Goal: Information Seeking & Learning: Find contact information

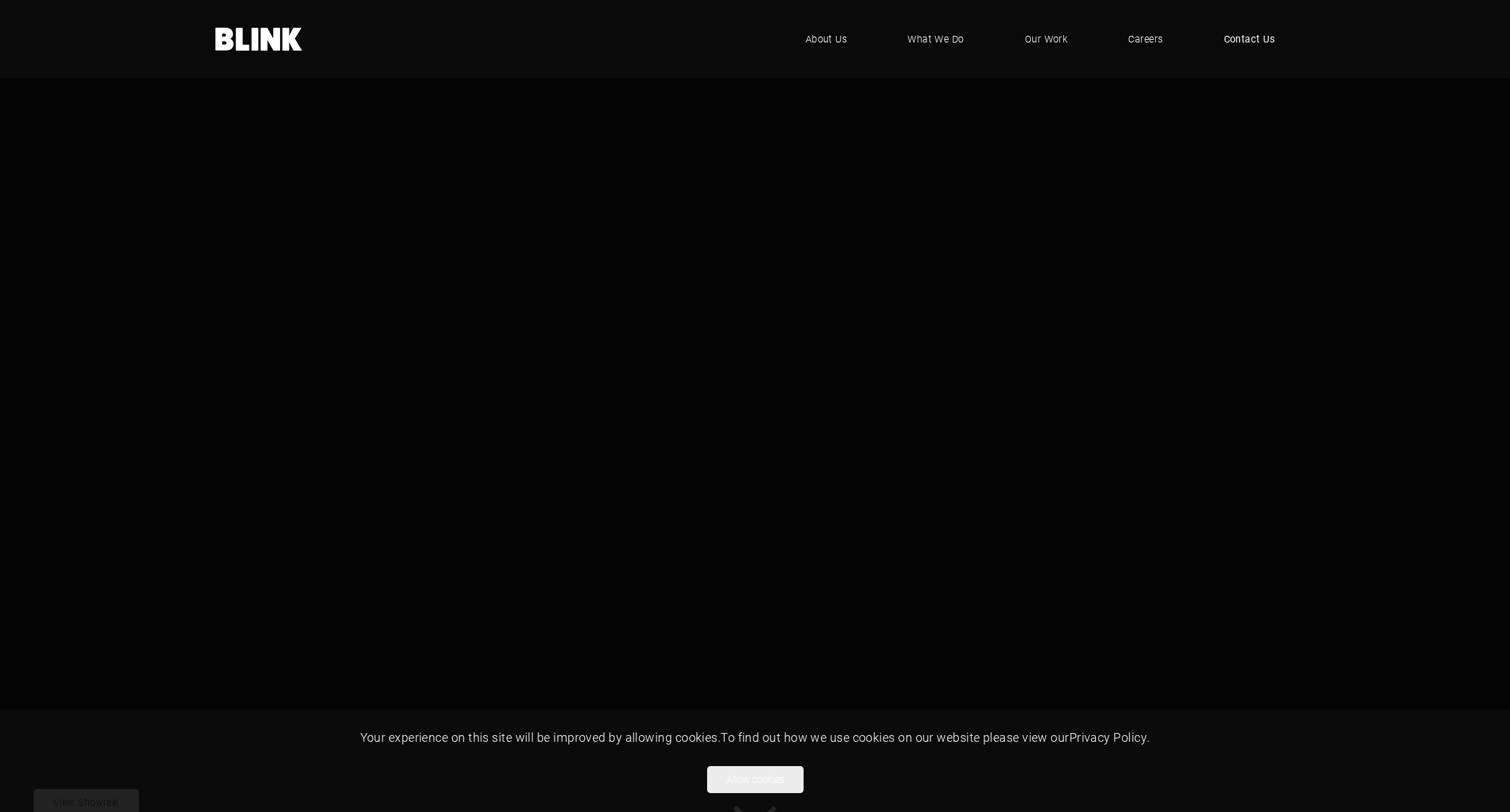
click at [1251, 36] on span "Contact Us" at bounding box center [1250, 38] width 51 height 15
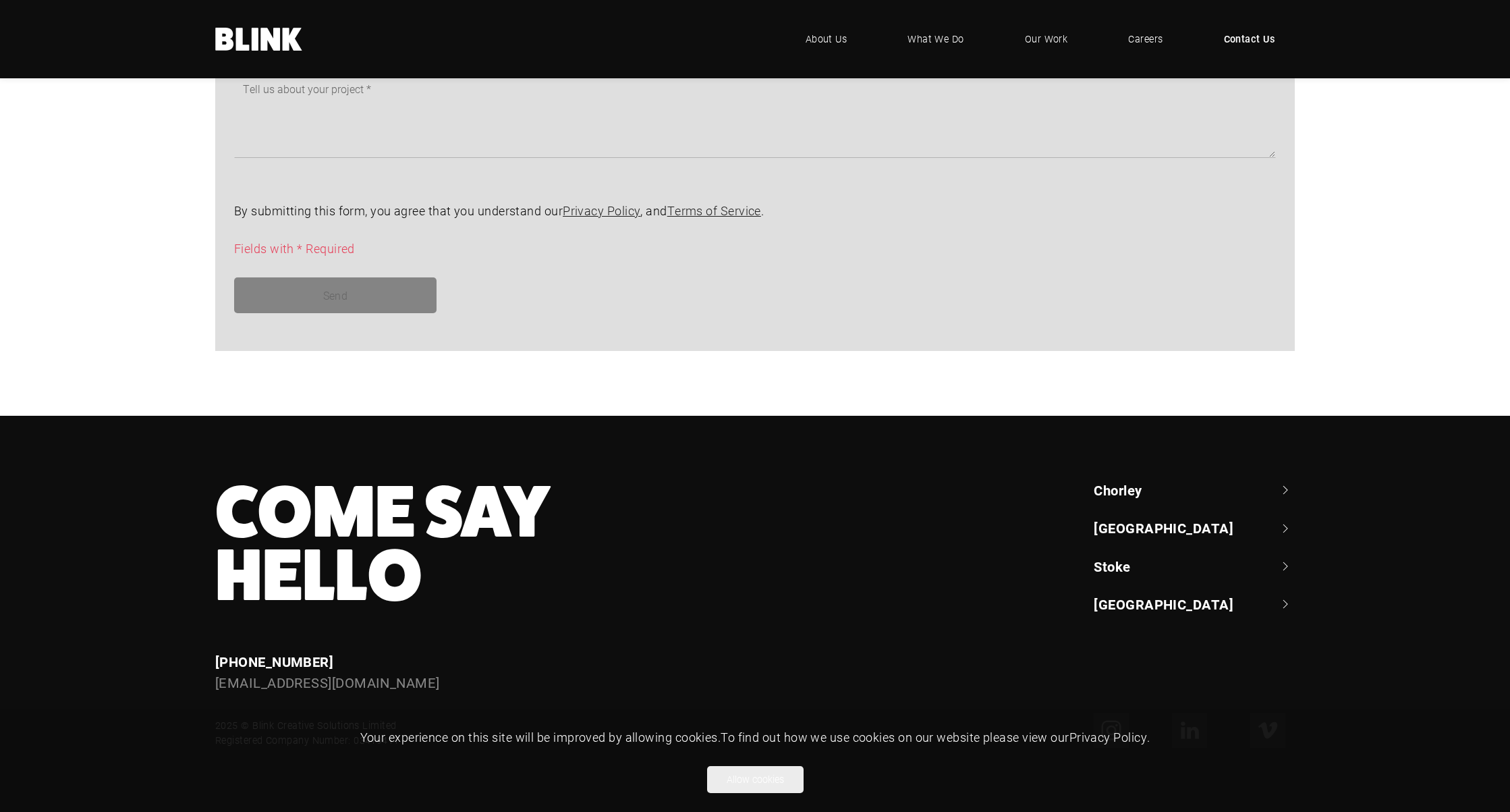
scroll to position [1056, 0]
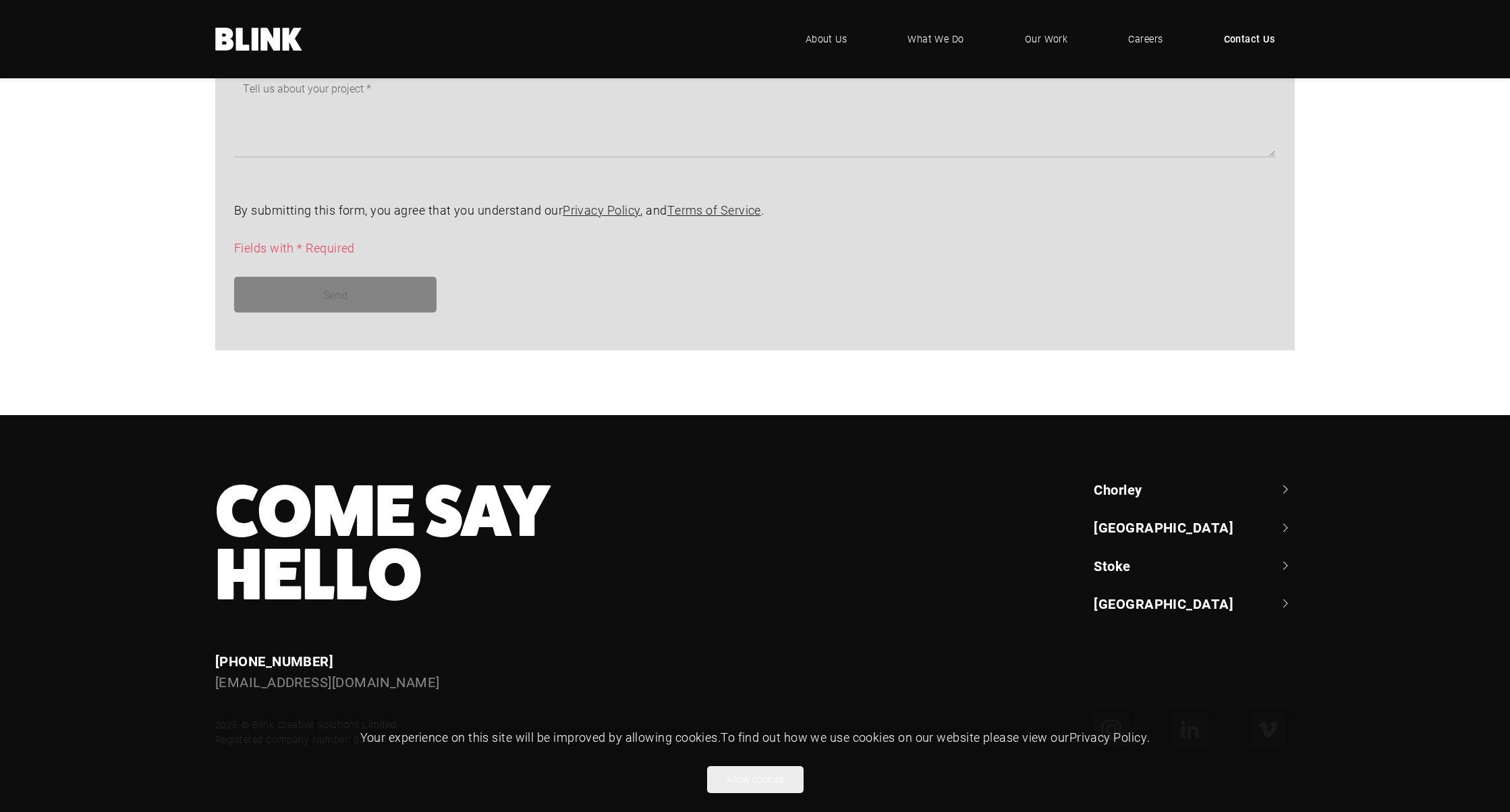
click at [1155, 523] on link "[GEOGRAPHIC_DATA]" at bounding box center [1194, 526] width 201 height 19
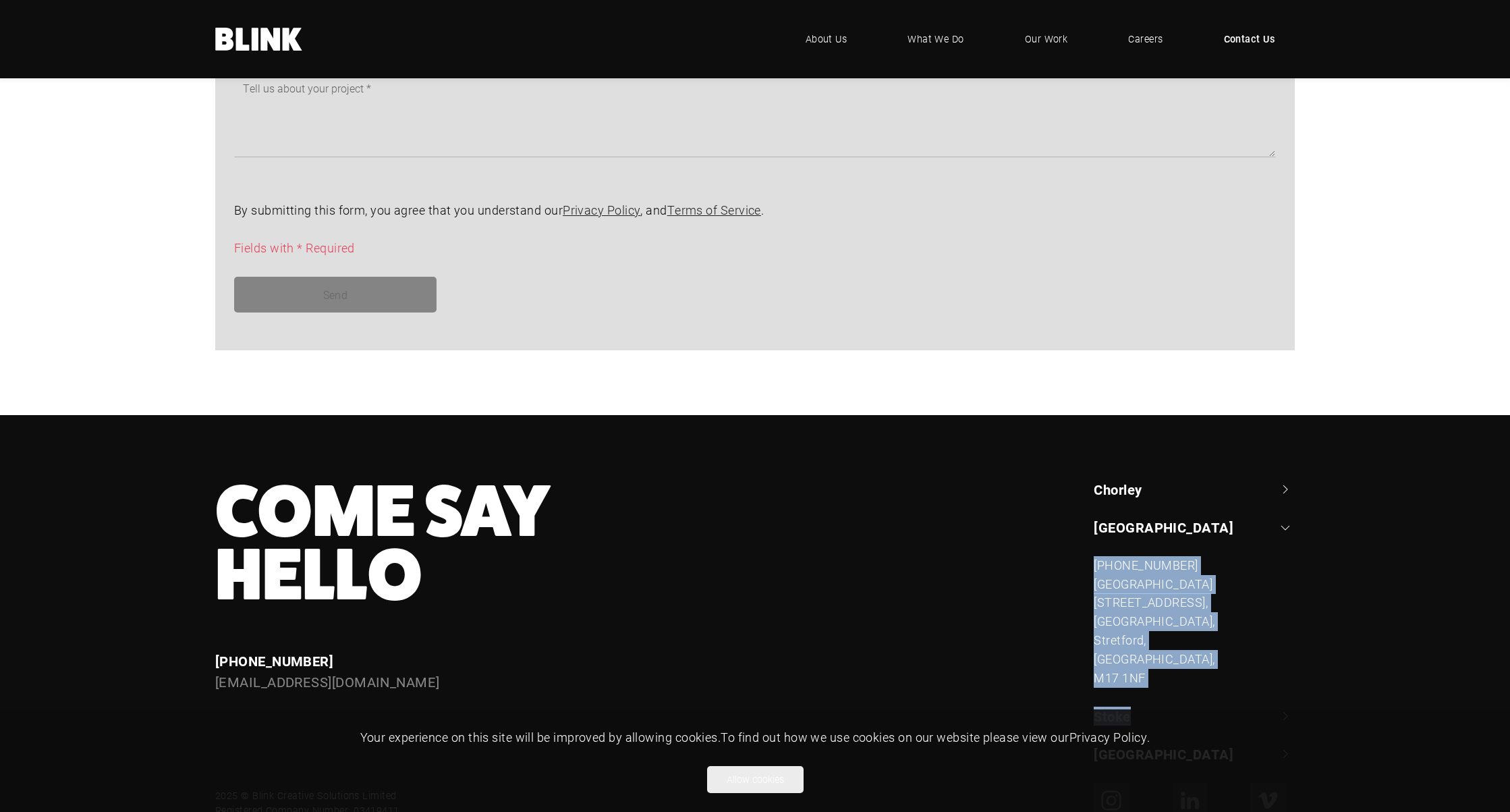
drag, startPoint x: 1032, startPoint y: 546, endPoint x: 1203, endPoint y: 670, distance: 211.2
click at [1203, 670] on div "Come Say Hello Enquiries [PHONE_NUMBER] [EMAIL_ADDRESS][DOMAIN_NAME] Chorley +4…" at bounding box center [745, 622] width 1099 height 284
drag, startPoint x: 1202, startPoint y: 670, endPoint x: 1086, endPoint y: 559, distance: 160.6
click at [1086, 559] on div "[GEOGRAPHIC_DATA] +44 (0) 1257 264 [STREET_ADDRESS] [PHONE_NUMBER] [STREET_ADDR…" at bounding box center [1185, 622] width 220 height 284
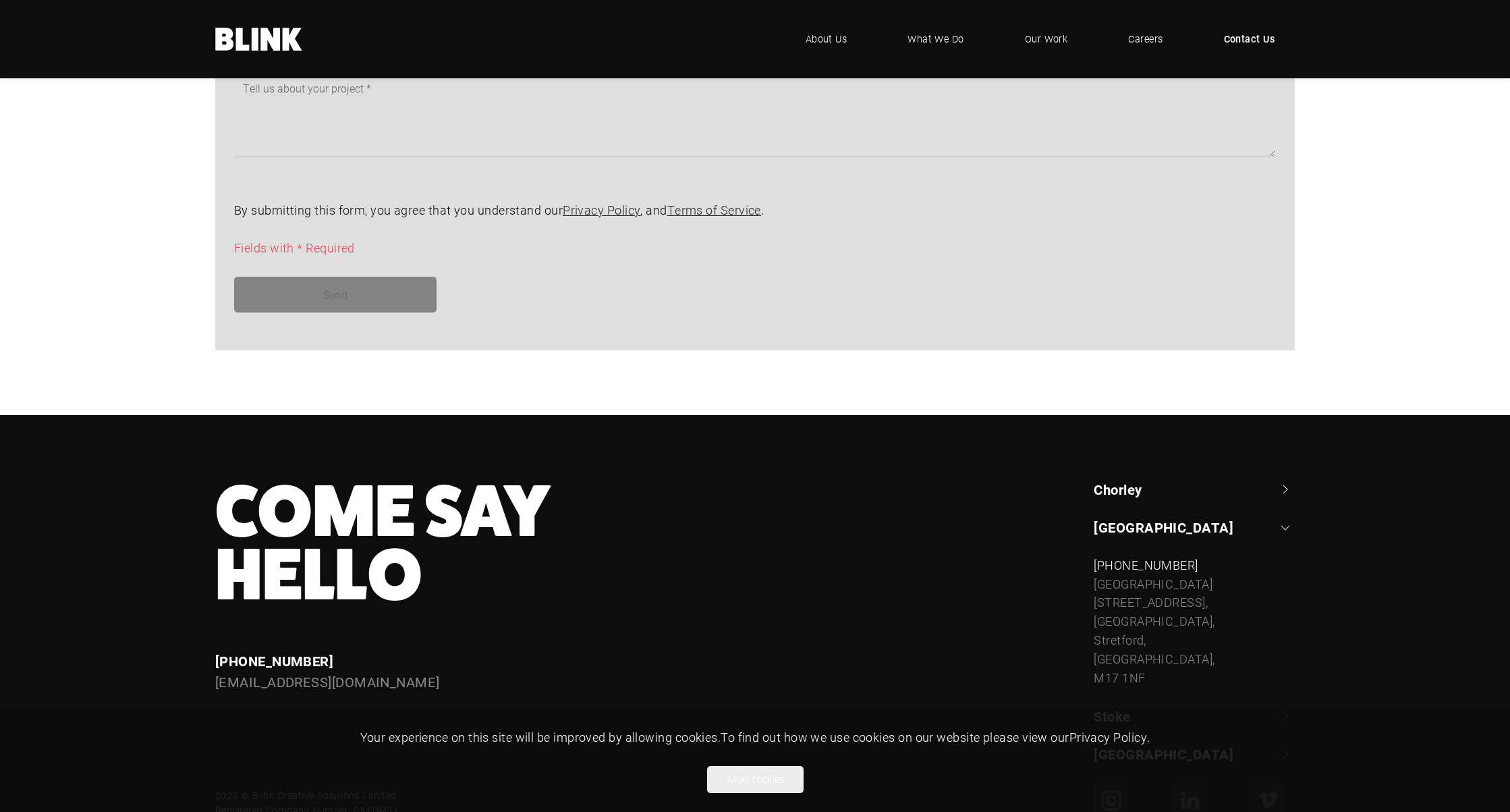
drag, startPoint x: 1082, startPoint y: 560, endPoint x: 1151, endPoint y: 658, distance: 119.9
click at [1151, 658] on div "[GEOGRAPHIC_DATA] +44 (0) 1257 264 [STREET_ADDRESS] [PHONE_NUMBER] [STREET_ADDR…" at bounding box center [1185, 622] width 220 height 284
click at [734, 779] on button "Allow cookies" at bounding box center [755, 779] width 97 height 27
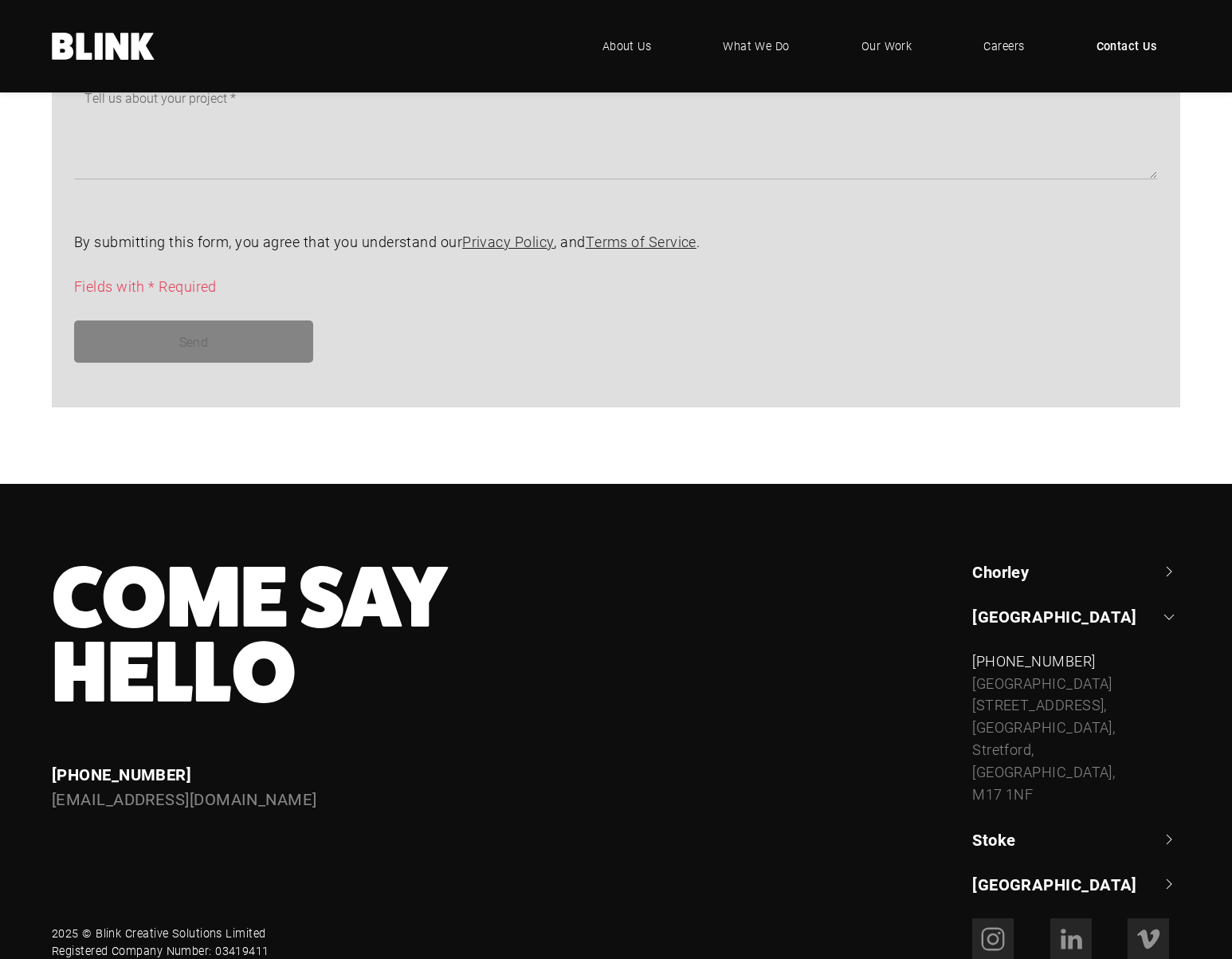
scroll to position [1255, 0]
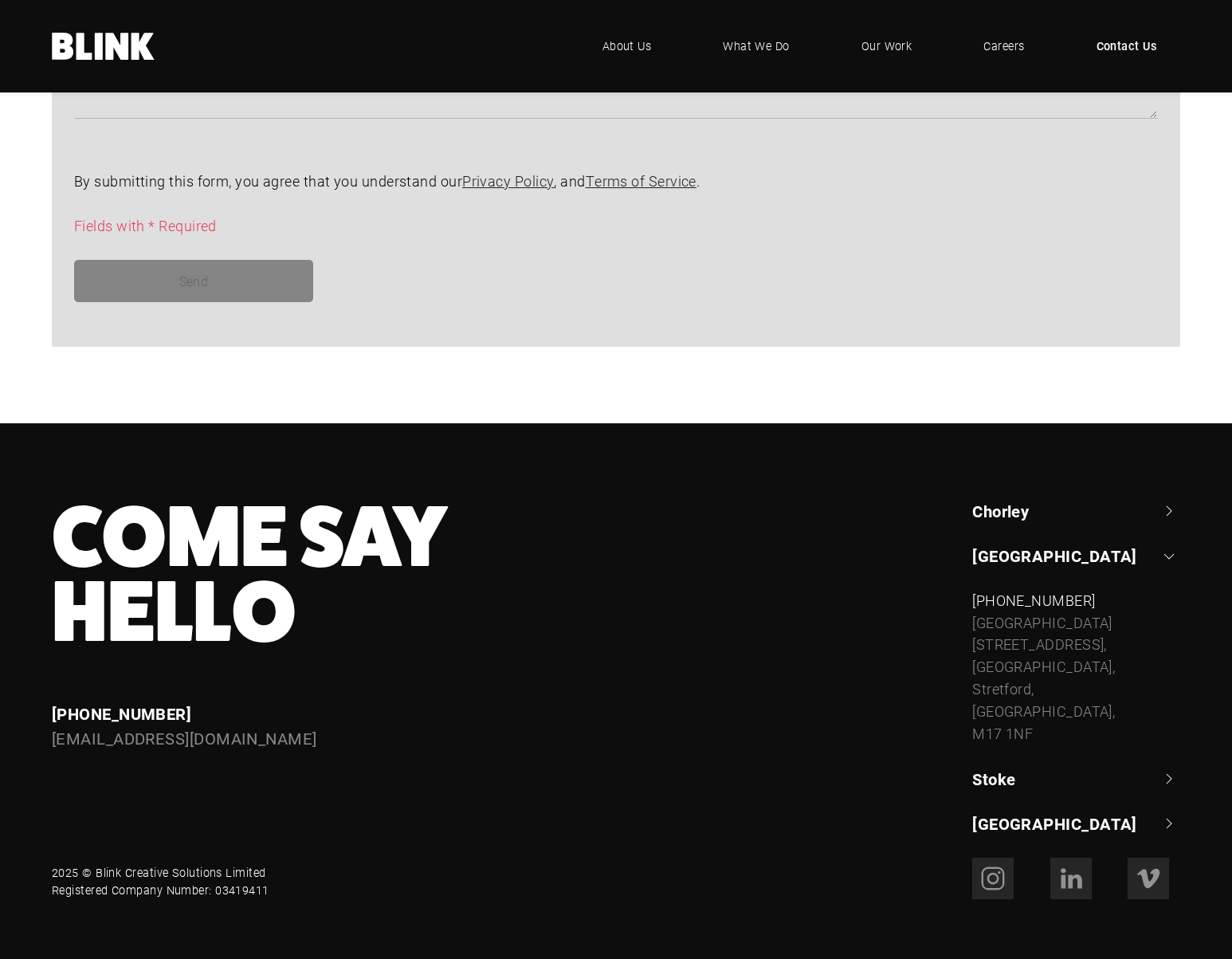
drag, startPoint x: 92, startPoint y: 857, endPoint x: 280, endPoint y: 854, distance: 188.0
click at [280, 857] on div "2025 © Blink Creative Solutions Limited Registered Company Number: 03419411" at bounding box center [374, 878] width 690 height 42
drag, startPoint x: 280, startPoint y: 854, endPoint x: 179, endPoint y: 851, distance: 101.0
click at [179, 864] on div "2025 © Blink Creative Solutions Limited Registered Company Number: 03419411" at bounding box center [160, 881] width 218 height 34
click at [128, 864] on div "2025 © Blink Creative Solutions Limited Registered Company Number: 03419411" at bounding box center [160, 881] width 218 height 34
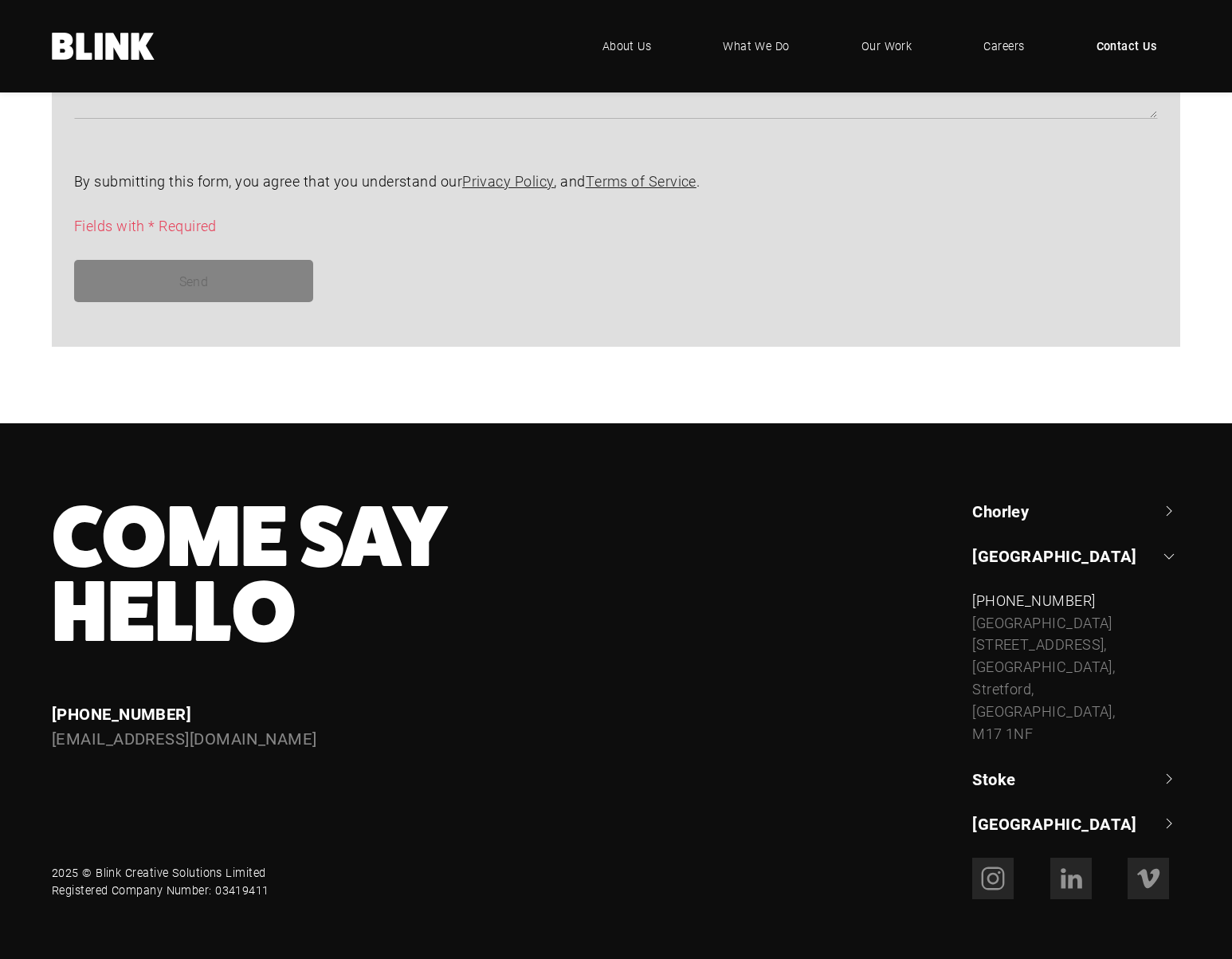
drag, startPoint x: 94, startPoint y: 856, endPoint x: 276, endPoint y: 859, distance: 182.0
click at [277, 858] on div "2025 © Blink Creative Solutions Limited Registered Company Number: 03419411" at bounding box center [374, 878] width 690 height 42
copy div "Blink Creative Solutions Limited"
click at [972, 628] on div "[GEOGRAPHIC_DATA] +44 (0) 1257 264 [STREET_ADDRESS] [PHONE_NUMBER] [STREET_ADDR…" at bounding box center [1065, 667] width 230 height 335
drag, startPoint x: 975, startPoint y: 628, endPoint x: 1092, endPoint y: 629, distance: 117.0
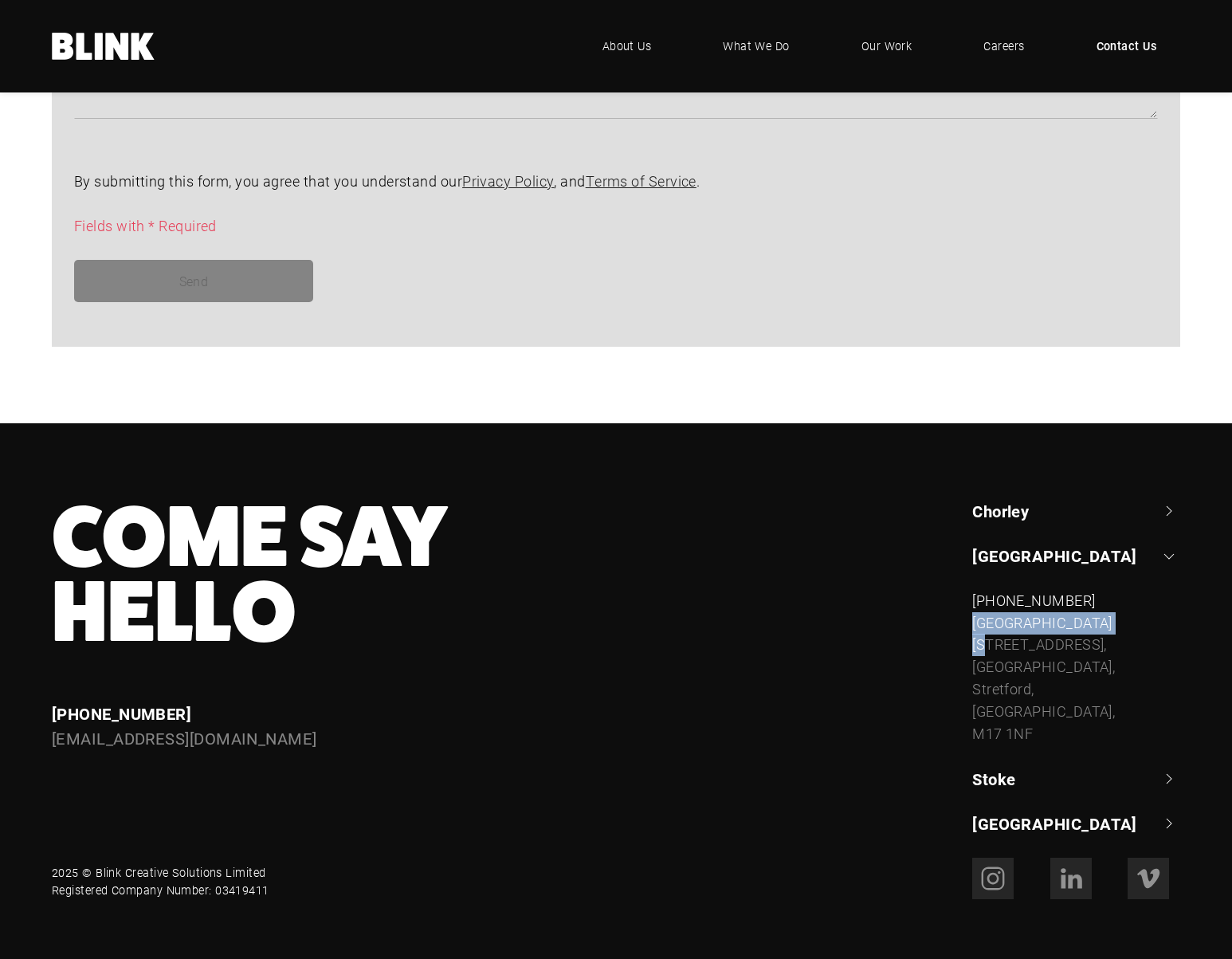
click at [1092, 629] on div "[STREET_ADDRESS]" at bounding box center [1076, 678] width 208 height 133
copy div "Unit [GEOGRAPHIC_DATA]"
drag, startPoint x: 975, startPoint y: 650, endPoint x: 1058, endPoint y: 650, distance: 83.0
click at [1058, 650] on div "[STREET_ADDRESS]" at bounding box center [1076, 678] width 208 height 133
copy div "[GEOGRAPHIC_DATA]"
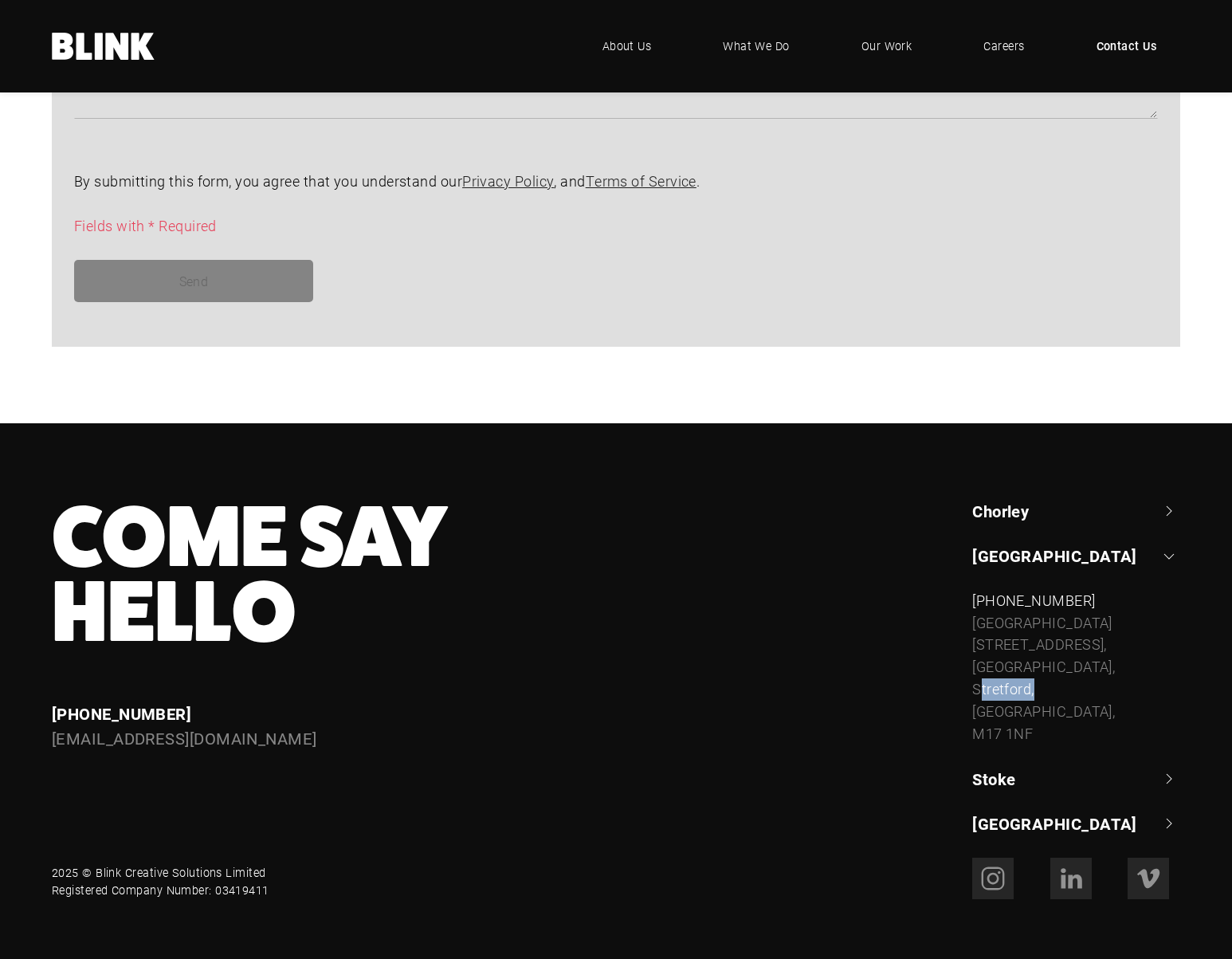
drag, startPoint x: 971, startPoint y: 673, endPoint x: 1029, endPoint y: 673, distance: 58.0
click at [1029, 673] on div "[GEOGRAPHIC_DATA] +44 (0) 1257 264 [STREET_ADDRESS] [PHONE_NUMBER] [STREET_ADDR…" at bounding box center [1065, 667] width 230 height 335
copy div "Stretford"
drag, startPoint x: 1002, startPoint y: 695, endPoint x: 1051, endPoint y: 697, distance: 49.0
click at [1051, 697] on div "[STREET_ADDRESS]" at bounding box center [1076, 678] width 208 height 133
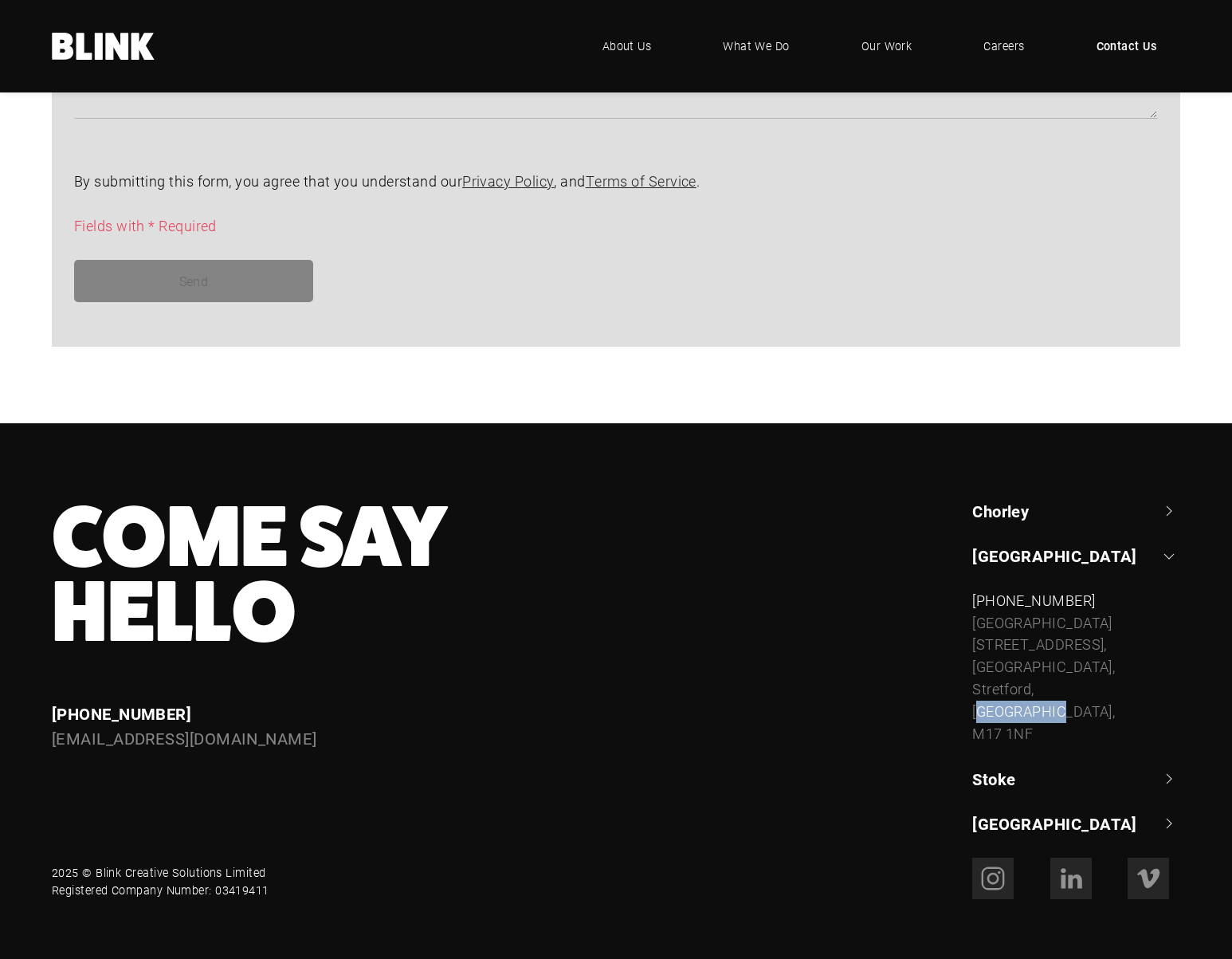
copy div "[GEOGRAPHIC_DATA]"
drag, startPoint x: 979, startPoint y: 721, endPoint x: 1032, endPoint y: 721, distance: 53.0
click at [1032, 721] on div "[STREET_ADDRESS]" at bounding box center [1076, 678] width 208 height 133
copy div "M17 1NF"
drag, startPoint x: 98, startPoint y: 857, endPoint x: 276, endPoint y: 859, distance: 178.0
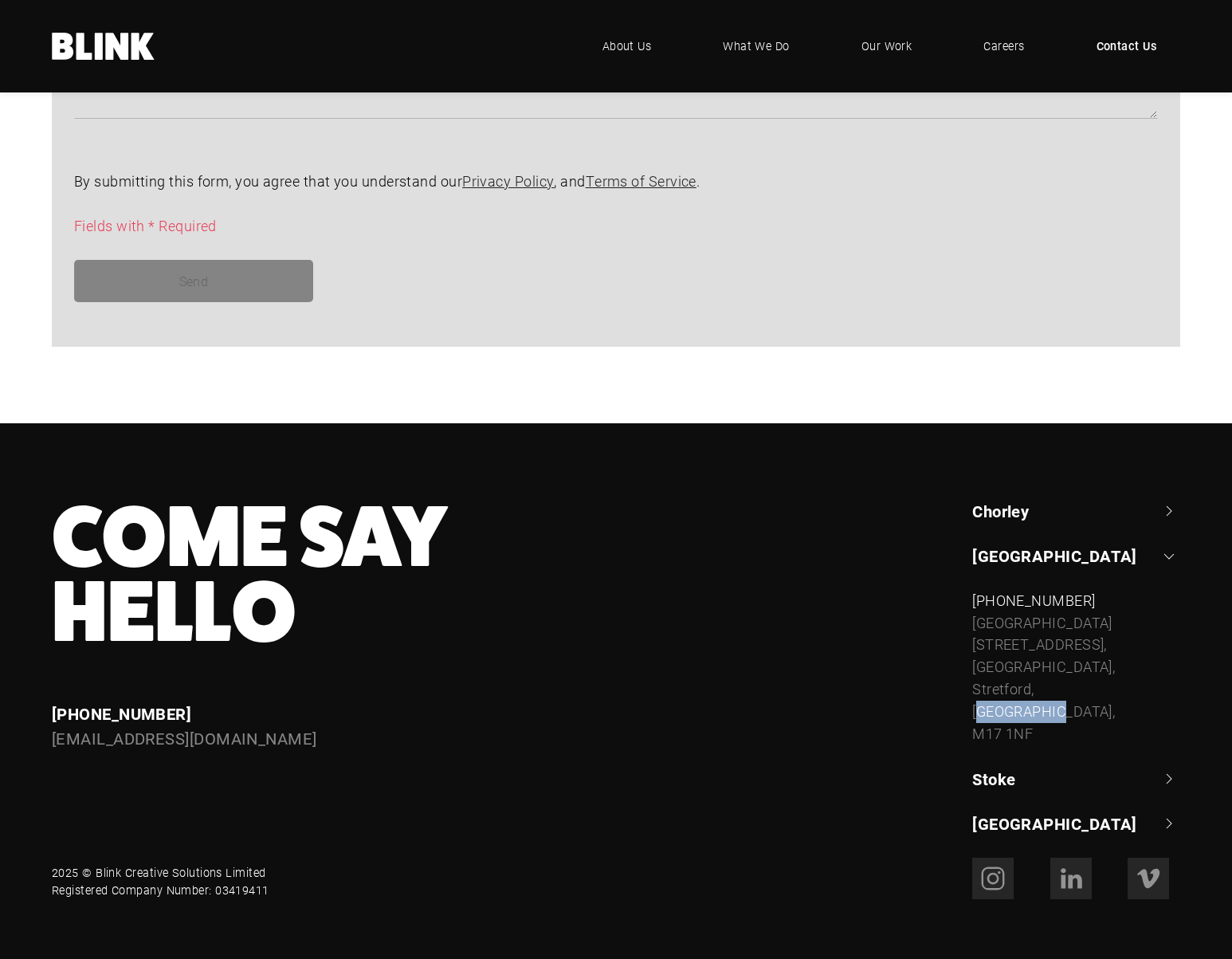
click at [276, 859] on div "2025 © Blink Creative Solutions Limited Registered Company Number: 03419411" at bounding box center [374, 878] width 690 height 42
copy div "Blink Creative Solutions Limited"
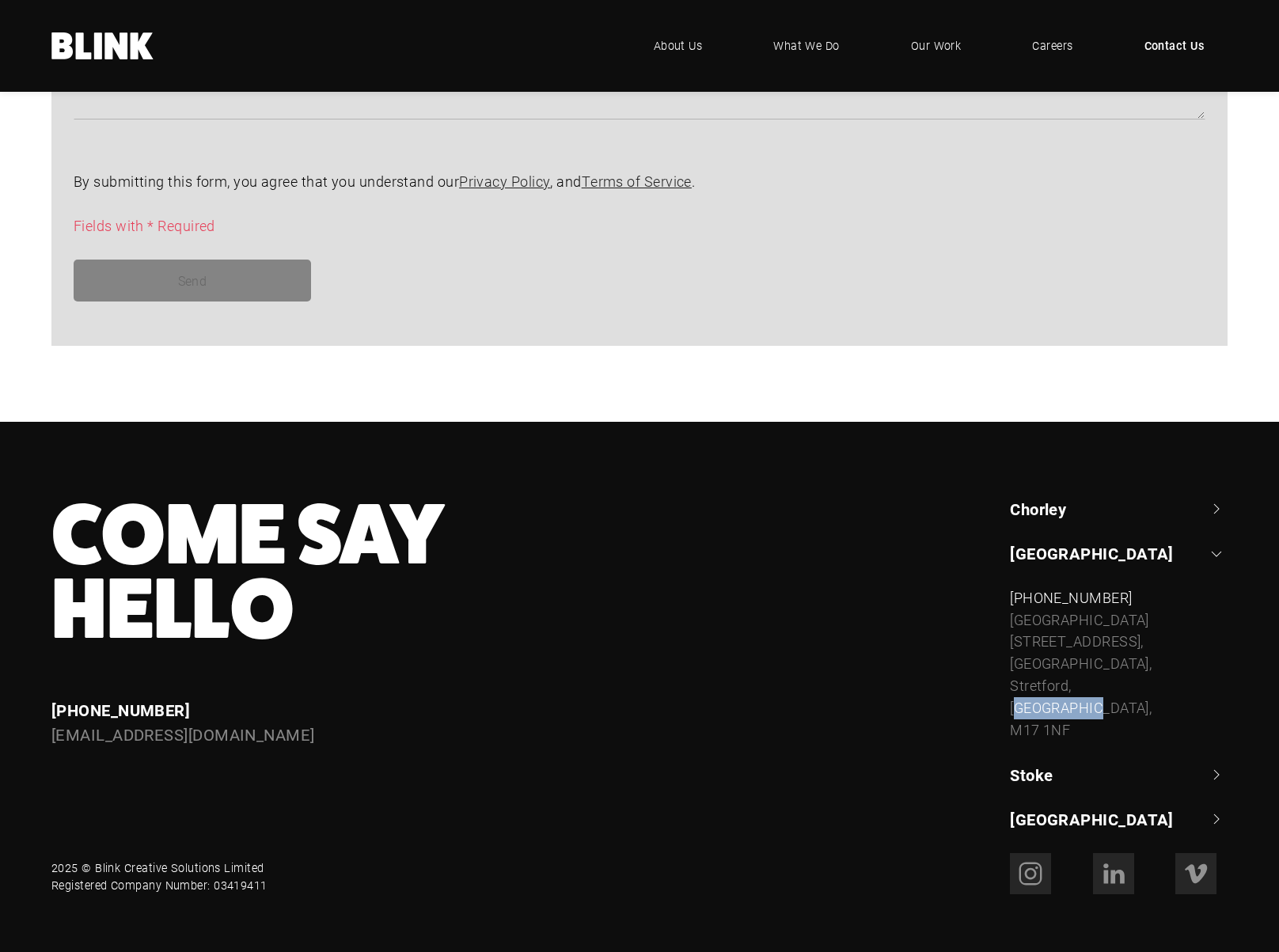
scroll to position [1273, 0]
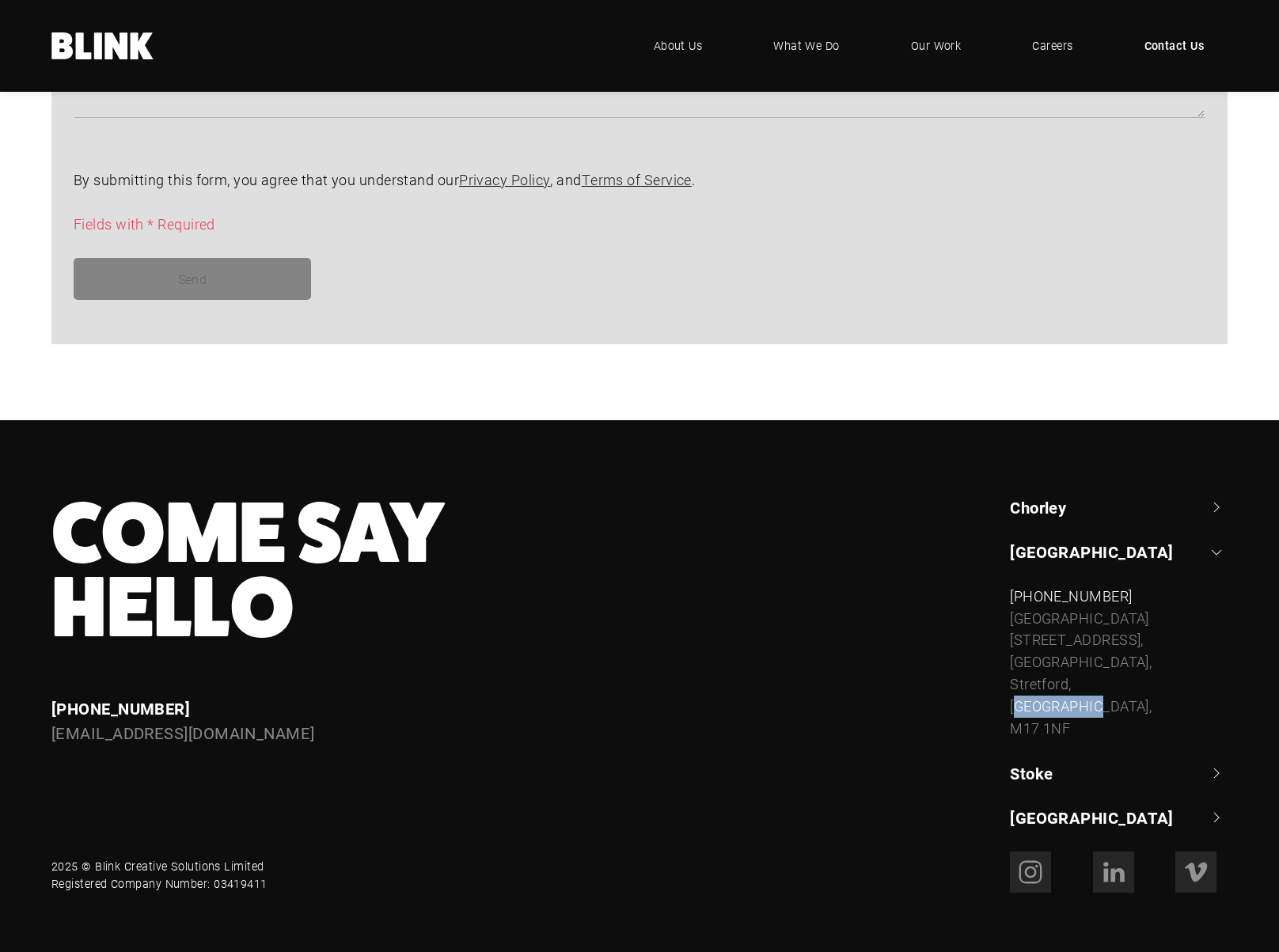
copy div "Blink Creative Solutions Limited"
